Goal: Navigation & Orientation: Find specific page/section

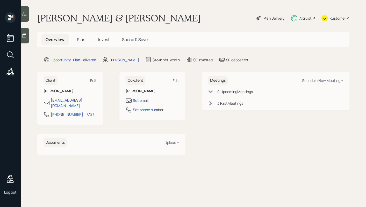
click at [129, 39] on span "Spend & Save" at bounding box center [135, 40] width 26 height 6
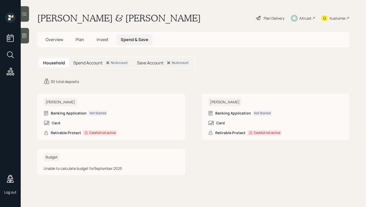
click at [117, 39] on h5 "Spend & Save" at bounding box center [135, 39] width 36 height 11
click at [91, 39] on div "Overview Plan Invest Spend & Save" at bounding box center [96, 39] width 111 height 11
click at [111, 38] on h5 "Invest" at bounding box center [102, 39] width 20 height 11
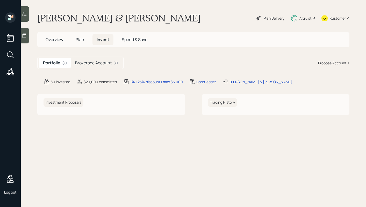
click at [85, 39] on h5 "Plan" at bounding box center [79, 39] width 17 height 11
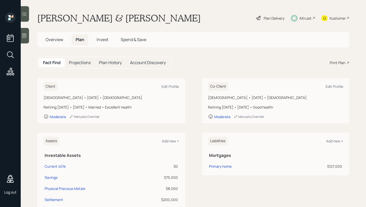
click at [52, 34] on div "Overview Plan Invest Spend & Save" at bounding box center [193, 39] width 312 height 15
click at [54, 36] on h5 "Overview" at bounding box center [54, 39] width 26 height 11
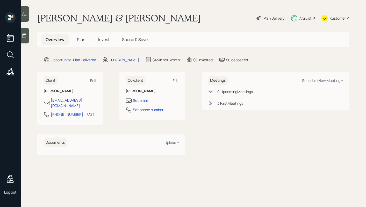
click at [271, 18] on div "Plan Delivery" at bounding box center [274, 18] width 21 height 5
